Goal: Task Accomplishment & Management: Complete application form

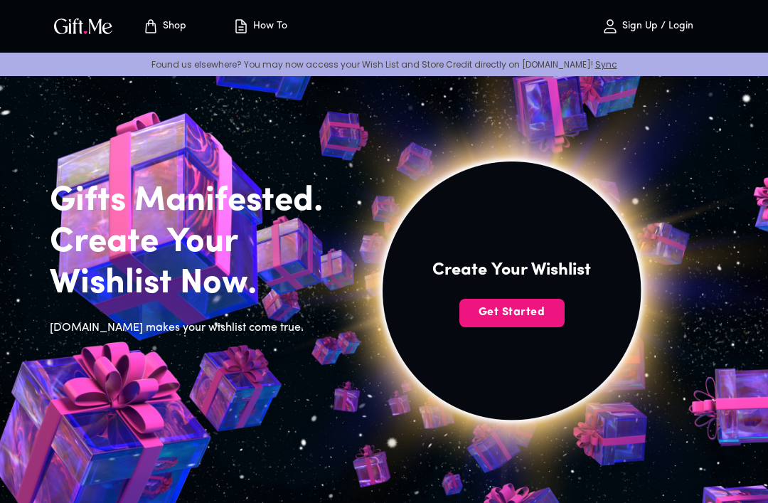
click at [525, 310] on span "Get Started" at bounding box center [511, 312] width 105 height 16
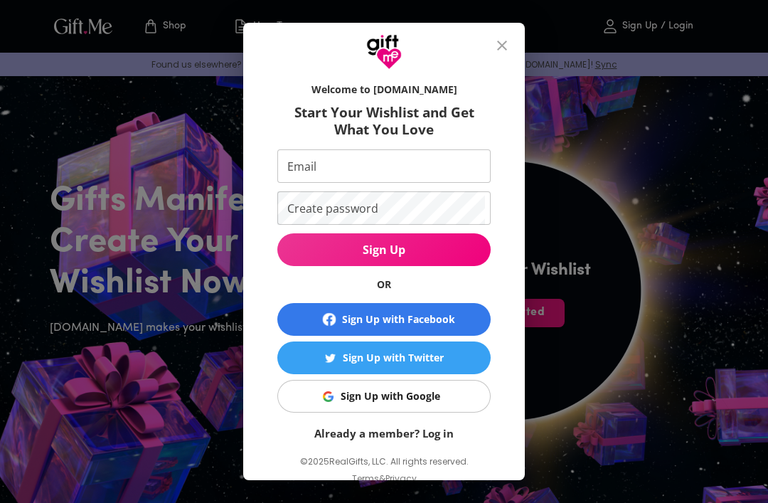
click at [466, 315] on span "Sign Up with Facebook" at bounding box center [384, 319] width 202 height 17
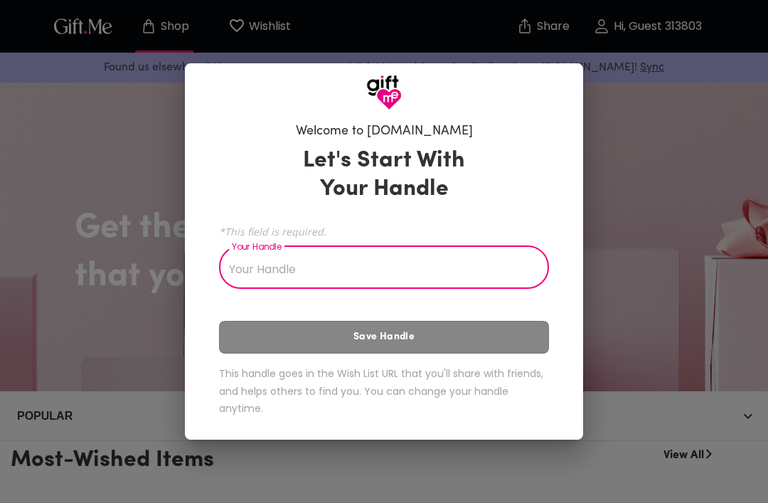
click at [478, 274] on input "Your Handle" at bounding box center [376, 269] width 314 height 40
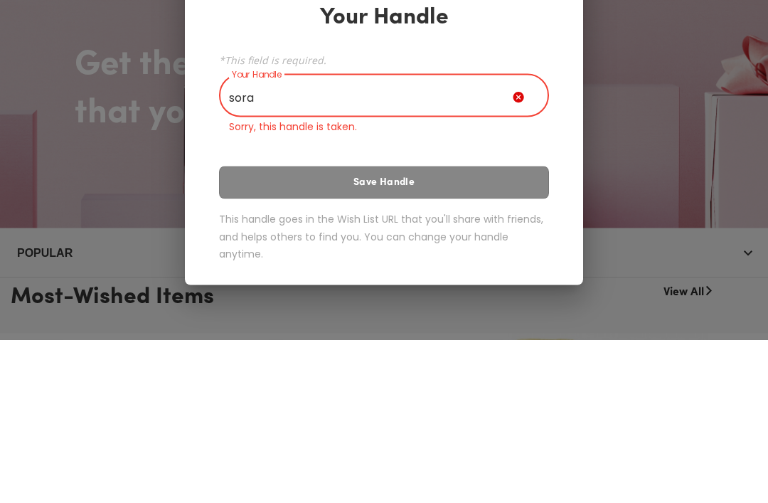
click at [405, 183] on div "Let's Start With Your Handle *This field is required. Your Handle sora Your Han…" at bounding box center [384, 284] width 330 height 305
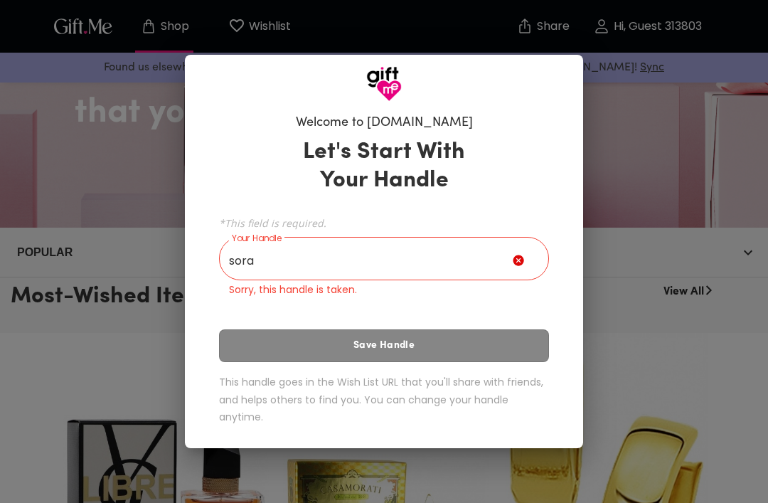
click at [454, 257] on input "sora" at bounding box center [366, 260] width 294 height 40
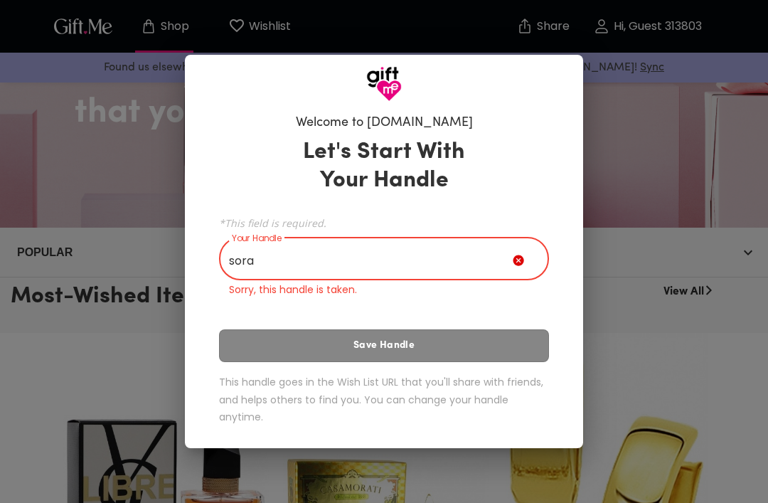
scroll to position [163, 0]
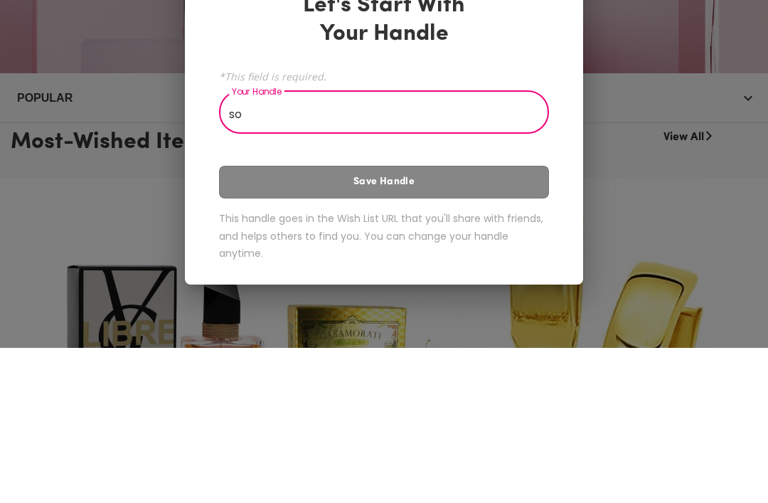
type input "s"
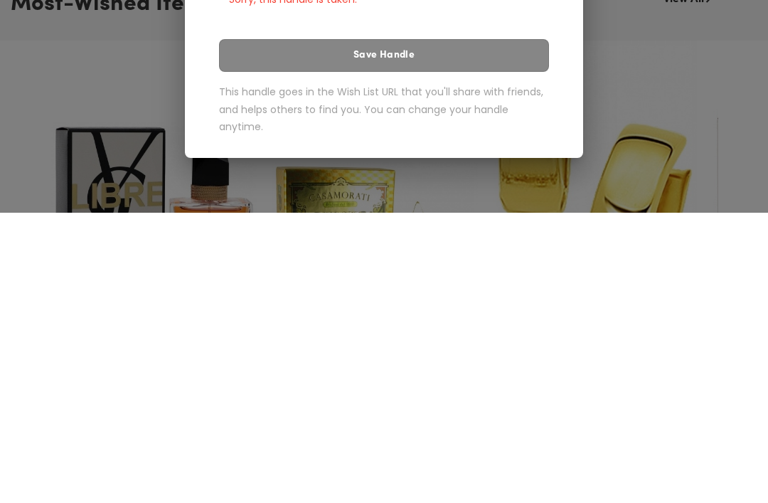
scroll to position [456, 0]
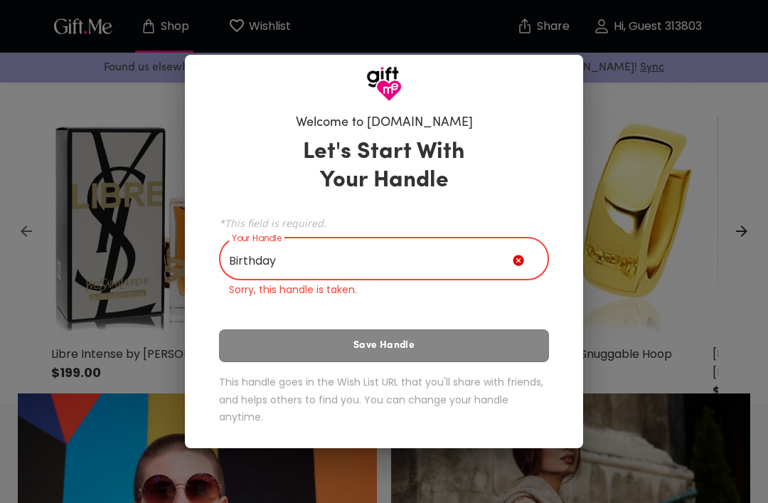
type input "Birthday"
click at [663, 187] on div "Welcome to Gift.me Let's Start With Your Handle *This field is required. Your H…" at bounding box center [384, 251] width 768 height 503
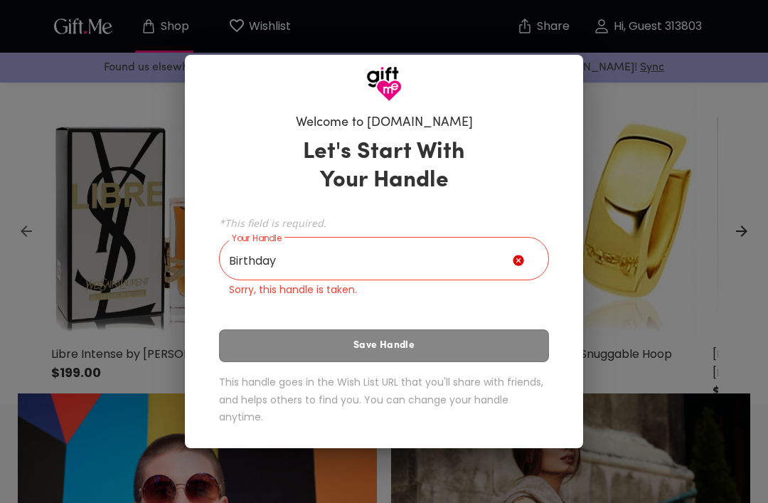
click at [24, 213] on div "Welcome to Gift.me Let's Start With Your Handle *This field is required. Your H…" at bounding box center [384, 251] width 768 height 503
